Goal: Information Seeking & Learning: Learn about a topic

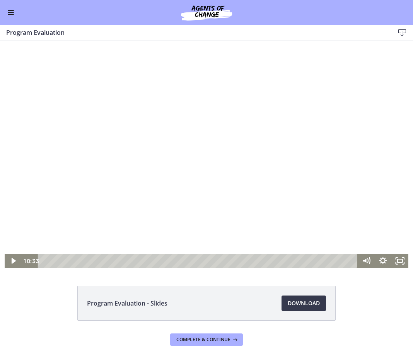
click at [173, 140] on div at bounding box center [207, 154] width 404 height 227
click at [257, 176] on div at bounding box center [207, 154] width 404 height 227
click at [229, 181] on div at bounding box center [207, 154] width 404 height 227
click at [245, 212] on div at bounding box center [207, 154] width 404 height 227
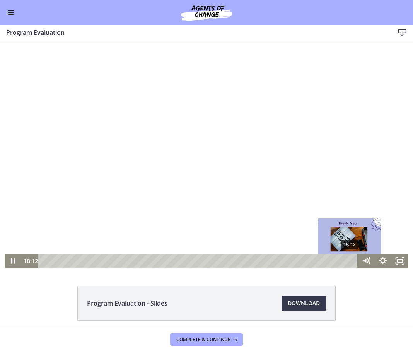
click at [347, 261] on div "18:12" at bounding box center [199, 261] width 310 height 14
click at [350, 261] on div "18:22" at bounding box center [199, 261] width 310 height 14
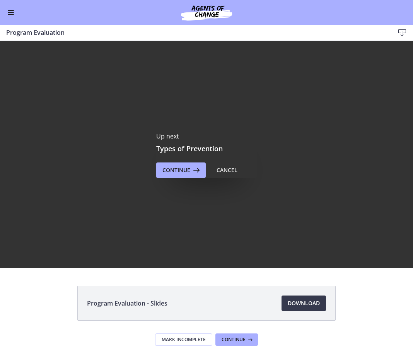
click at [182, 160] on div "Up next Types of Prevention Continue Cancel" at bounding box center [206, 154] width 100 height 46
click at [182, 172] on span "Continue" at bounding box center [176, 169] width 28 height 9
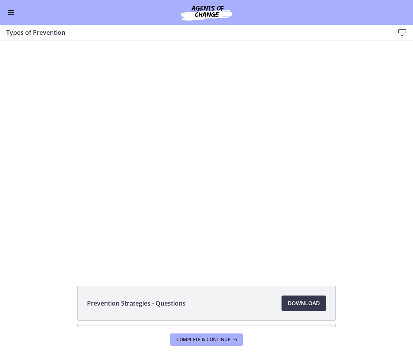
click at [8, 17] on div "Go to Dashboard" at bounding box center [206, 12] width 413 height 25
click at [10, 13] on button "Enable menu" at bounding box center [10, 12] width 9 height 9
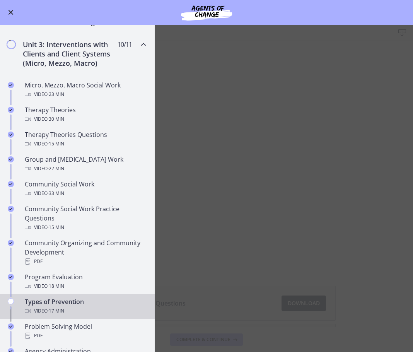
scroll to position [232, 0]
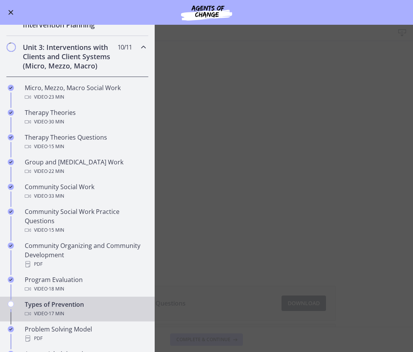
click at [9, 12] on span "Enable menu" at bounding box center [11, 12] width 6 height 1
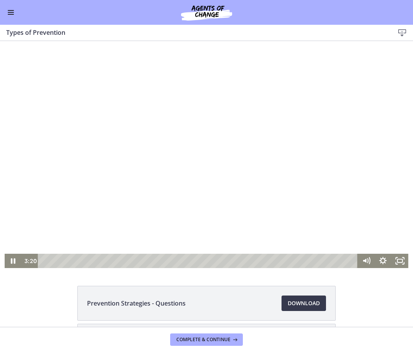
click at [220, 238] on div at bounding box center [207, 154] width 404 height 227
click at [218, 236] on div at bounding box center [207, 154] width 404 height 227
click at [213, 140] on div at bounding box center [207, 154] width 404 height 227
click at [336, 187] on div at bounding box center [207, 154] width 404 height 227
click at [318, 145] on div at bounding box center [207, 154] width 404 height 227
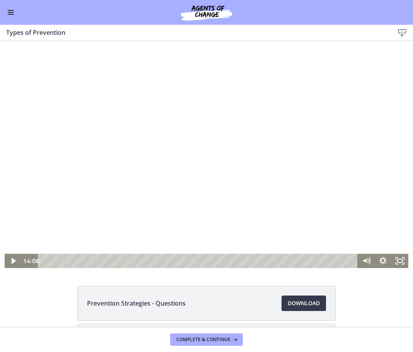
click at [216, 174] on div at bounding box center [207, 154] width 404 height 227
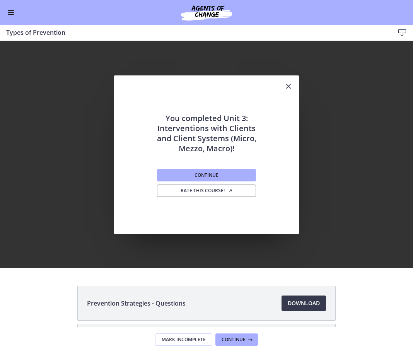
scroll to position [0, 0]
click at [303, 305] on span "Download Opens in a new window" at bounding box center [304, 302] width 32 height 9
click at [194, 175] on span "Continue" at bounding box center [206, 175] width 24 height 6
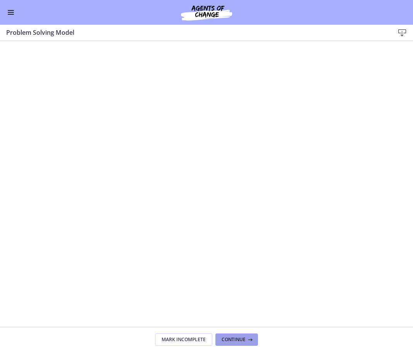
click at [239, 341] on span "Continue" at bounding box center [233, 339] width 24 height 6
click at [249, 337] on icon at bounding box center [249, 339] width 8 height 6
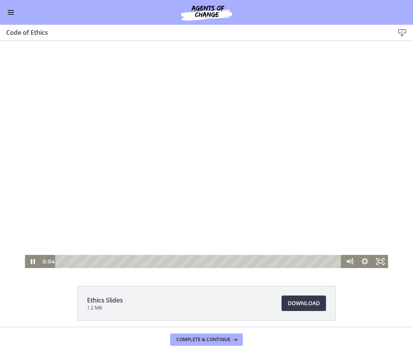
click at [290, 134] on div at bounding box center [206, 154] width 363 height 227
click at [7, 14] on button "Enable menu" at bounding box center [10, 12] width 9 height 9
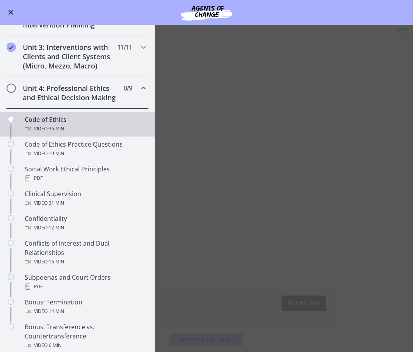
drag, startPoint x: 10, startPoint y: 10, endPoint x: 40, endPoint y: 27, distance: 33.8
click at [10, 10] on button "Enable menu" at bounding box center [10, 12] width 9 height 9
